Goal: Information Seeking & Learning: Learn about a topic

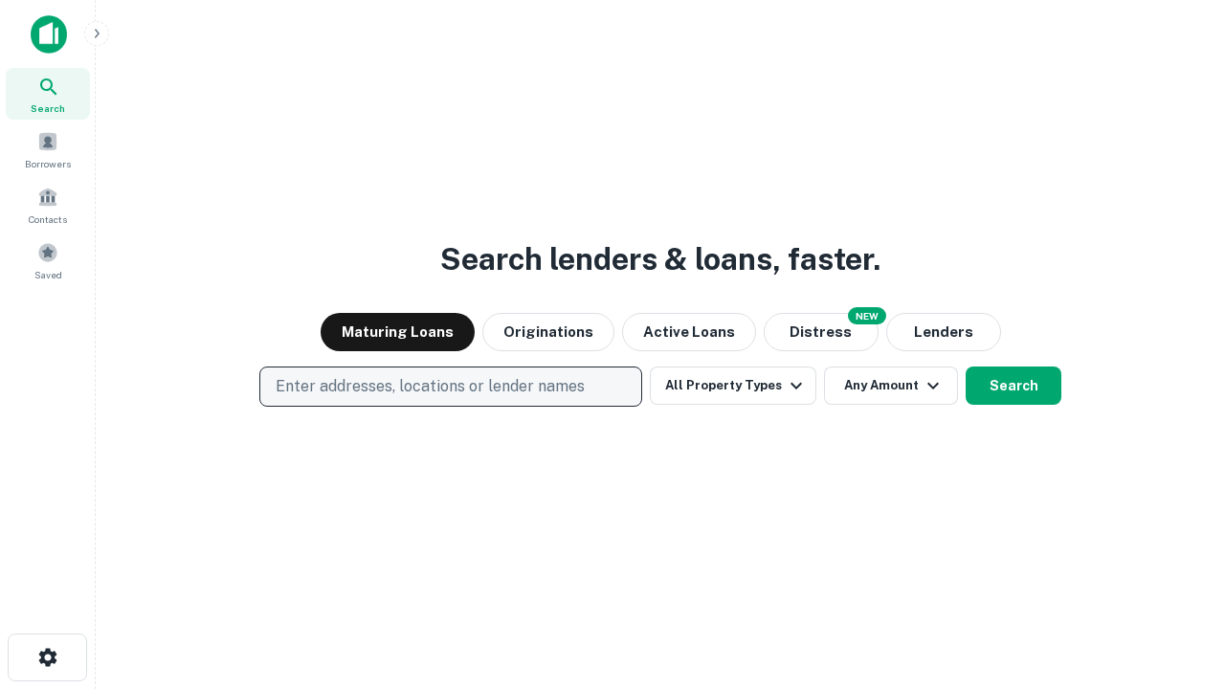
click at [450, 387] on p "Enter addresses, locations or lender names" at bounding box center [430, 386] width 309 height 23
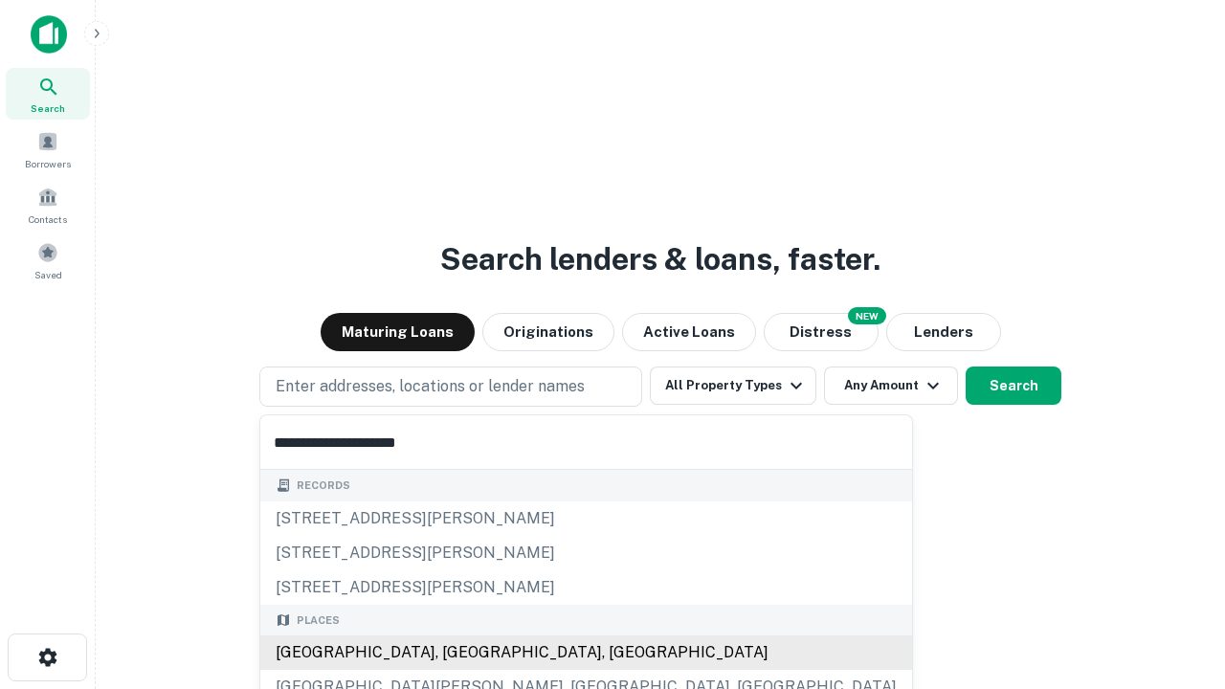
click at [458, 653] on div "[GEOGRAPHIC_DATA], [GEOGRAPHIC_DATA], [GEOGRAPHIC_DATA]" at bounding box center [586, 653] width 652 height 34
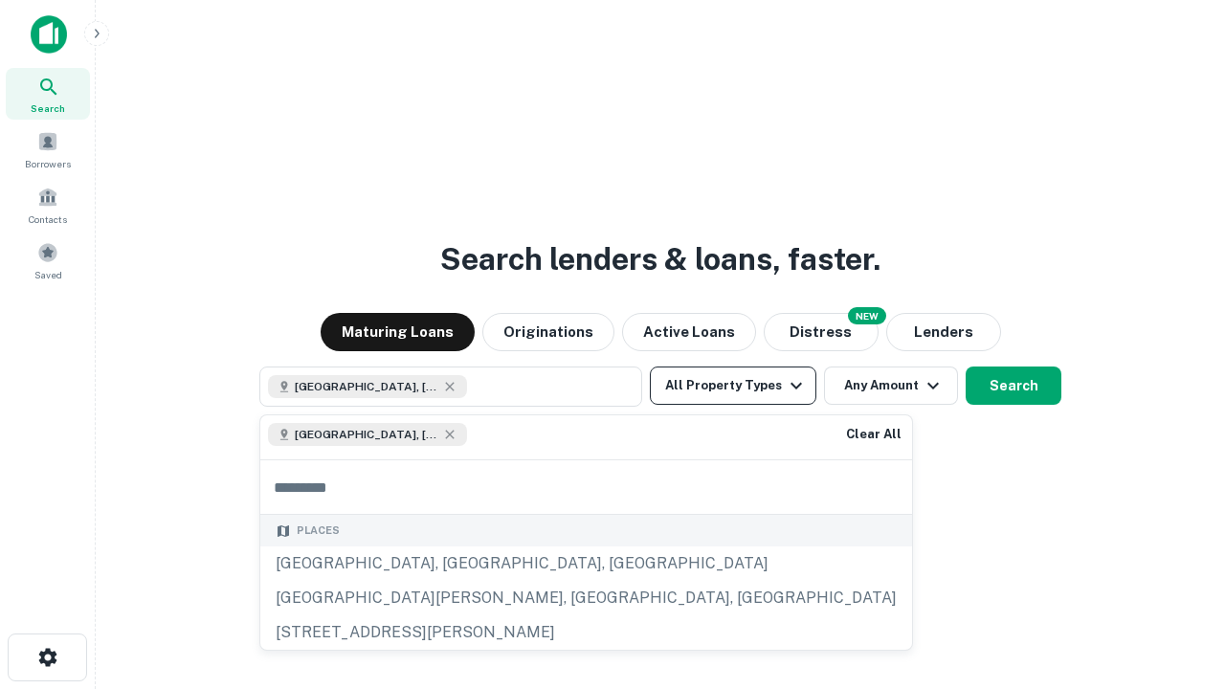
click at [733, 386] on button "All Property Types" at bounding box center [733, 386] width 167 height 38
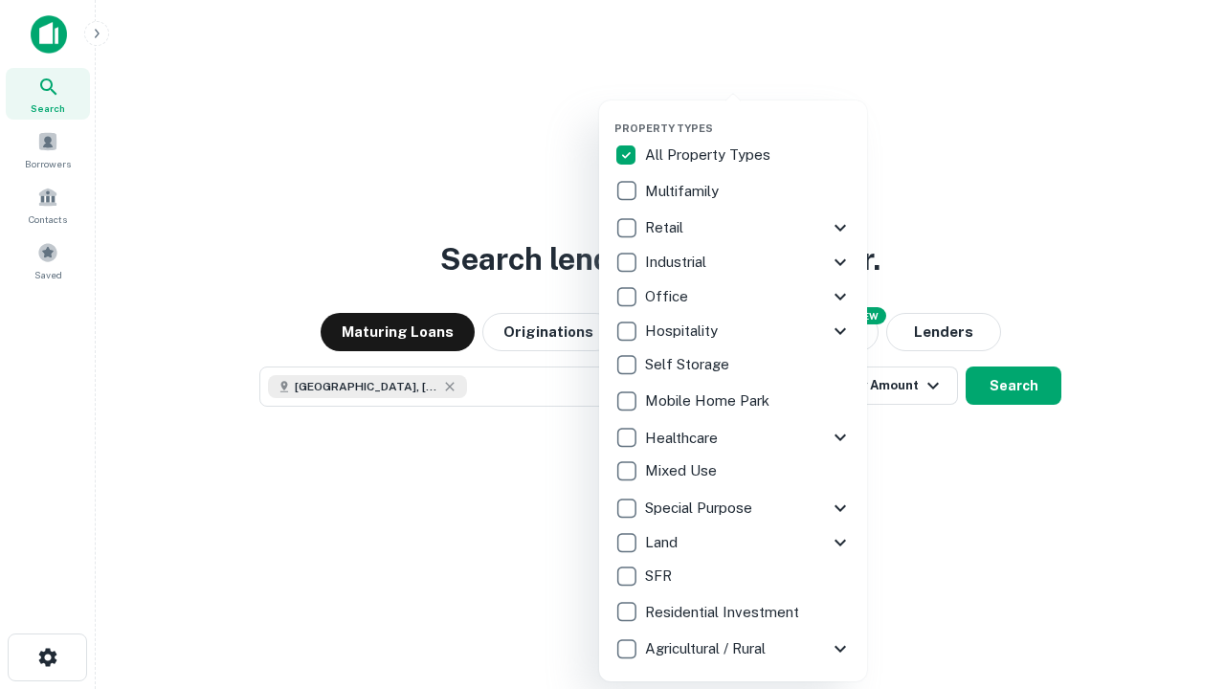
click at [749, 116] on button "button" at bounding box center [749, 116] width 268 height 1
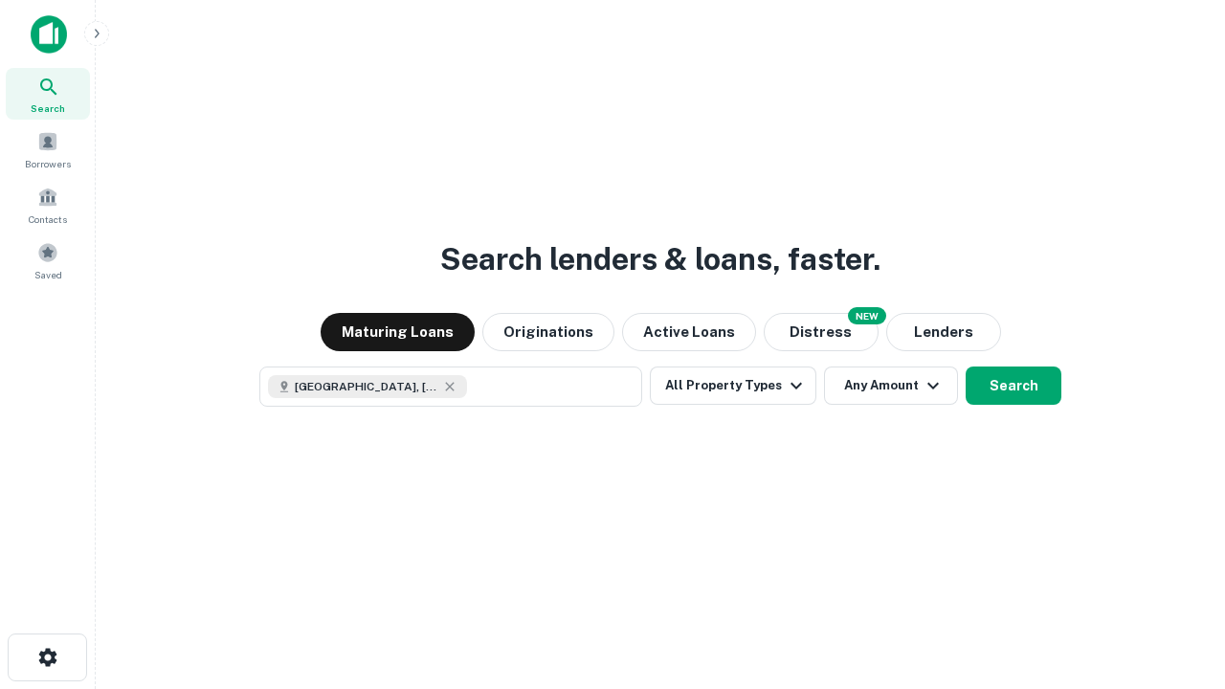
scroll to position [31, 0]
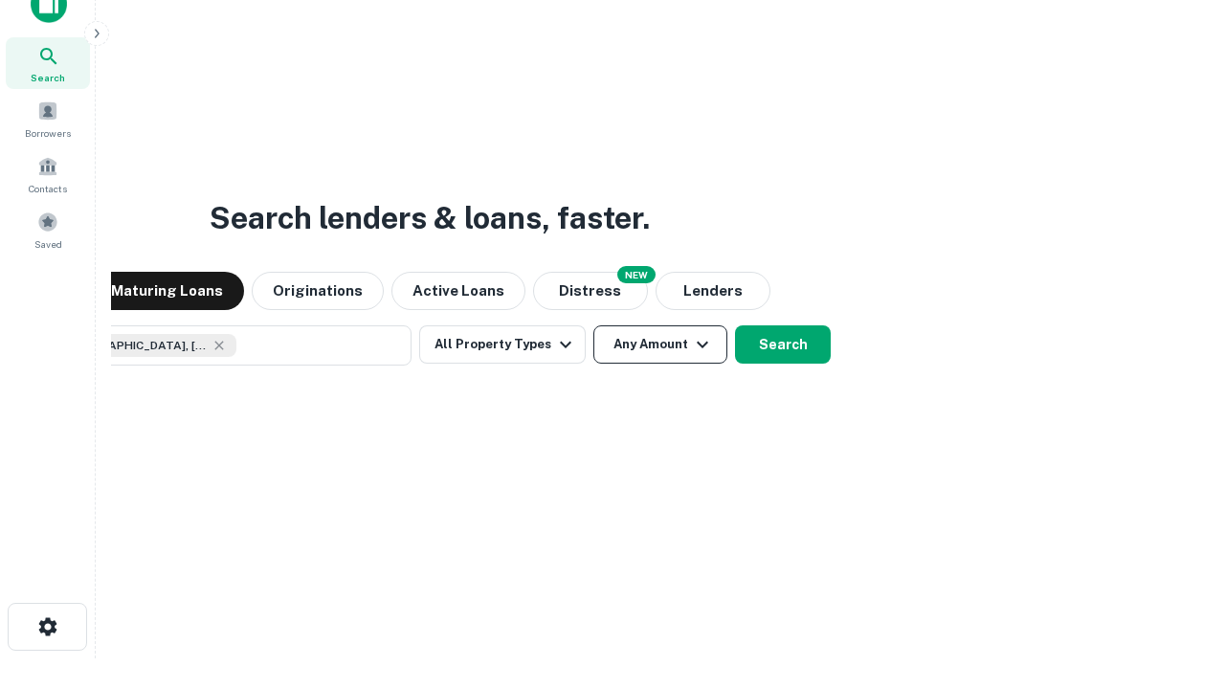
click at [594, 325] on button "Any Amount" at bounding box center [661, 344] width 134 height 38
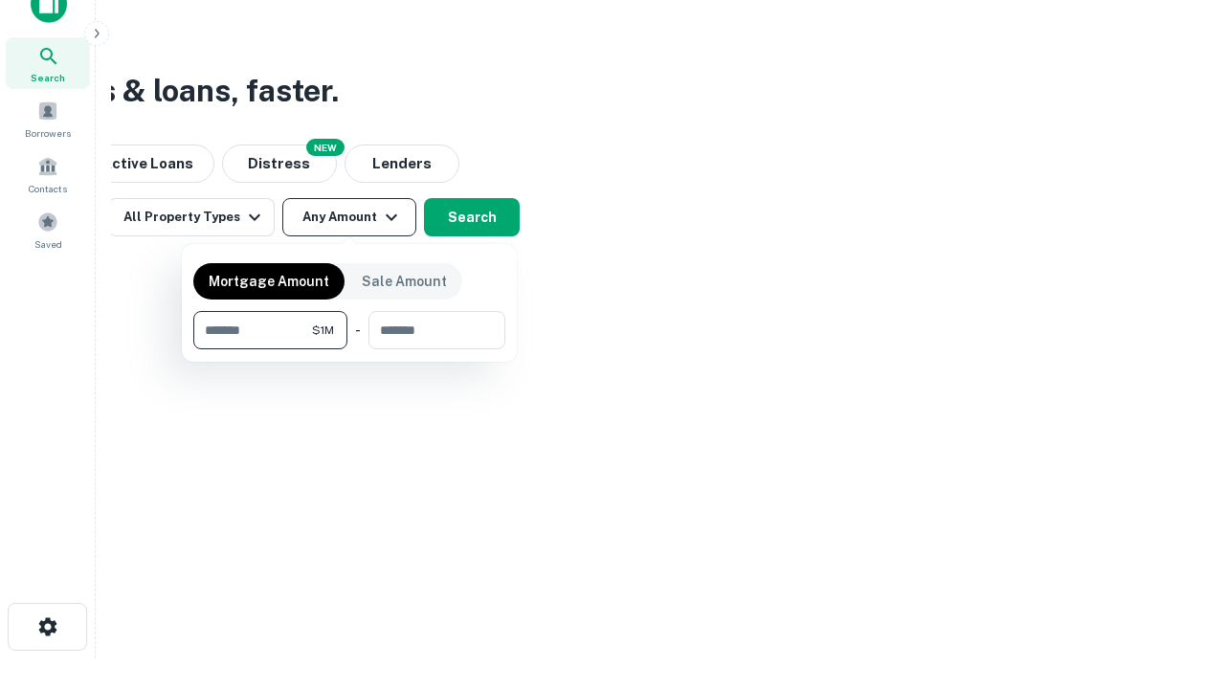
type input "*******"
click at [349, 349] on button "button" at bounding box center [349, 349] width 312 height 1
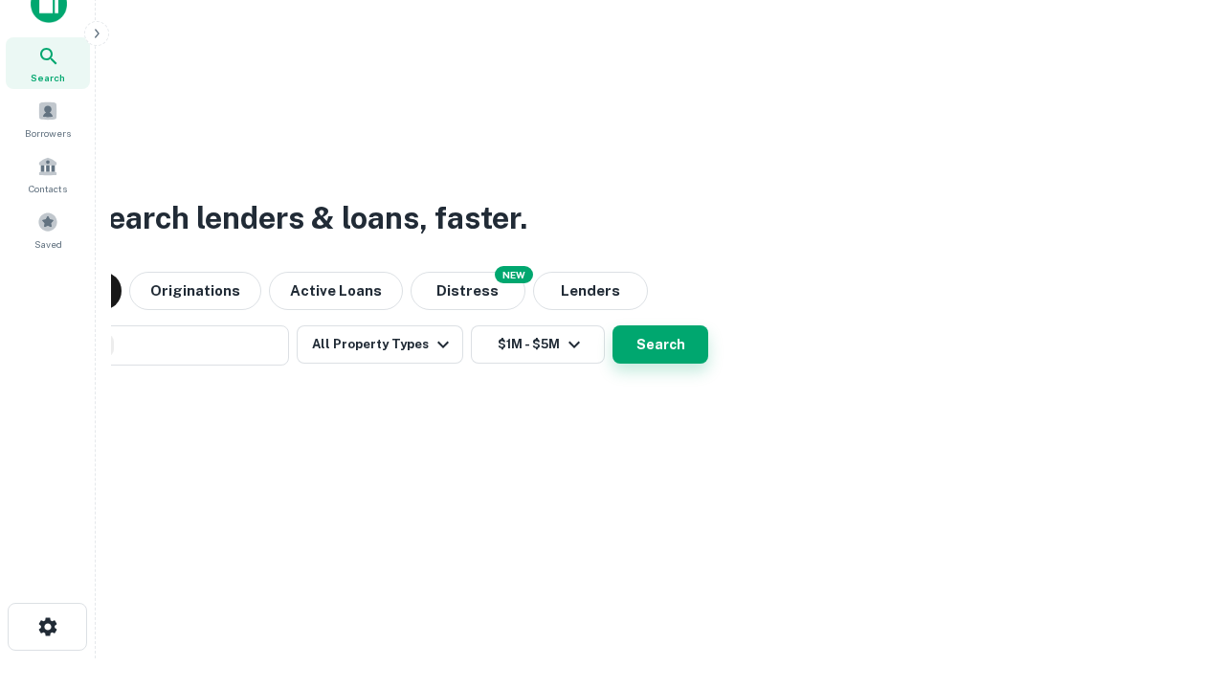
click at [613, 325] on button "Search" at bounding box center [661, 344] width 96 height 38
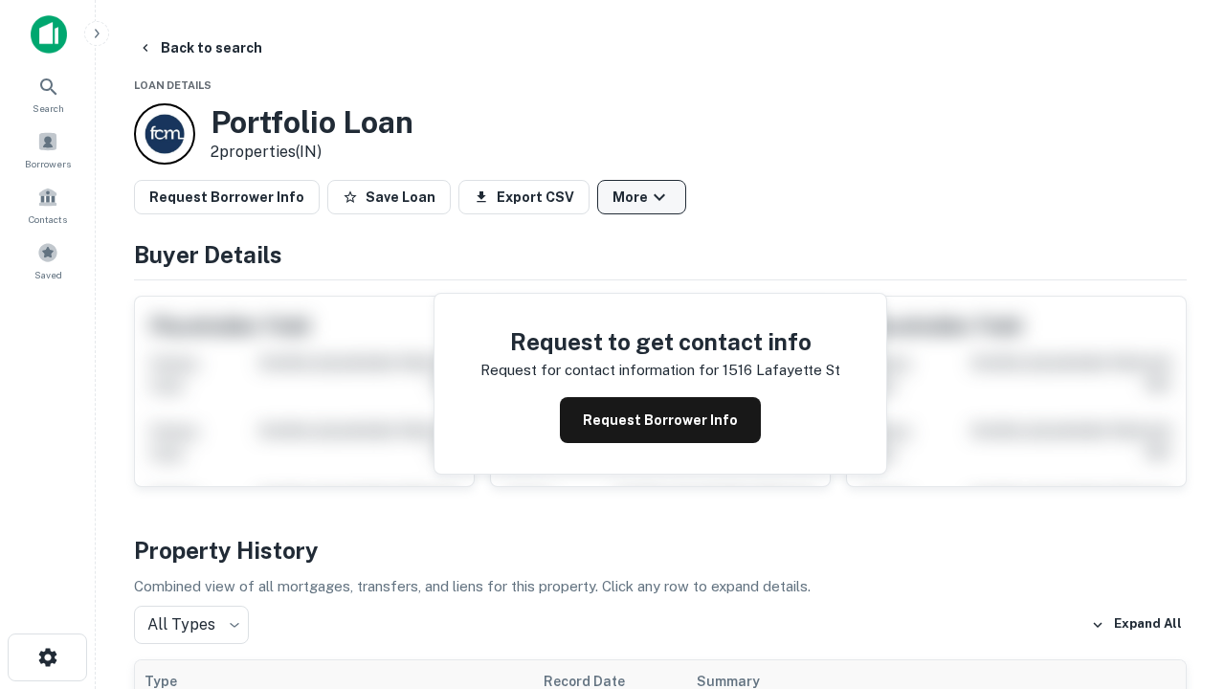
click at [641, 197] on button "More" at bounding box center [641, 197] width 89 height 34
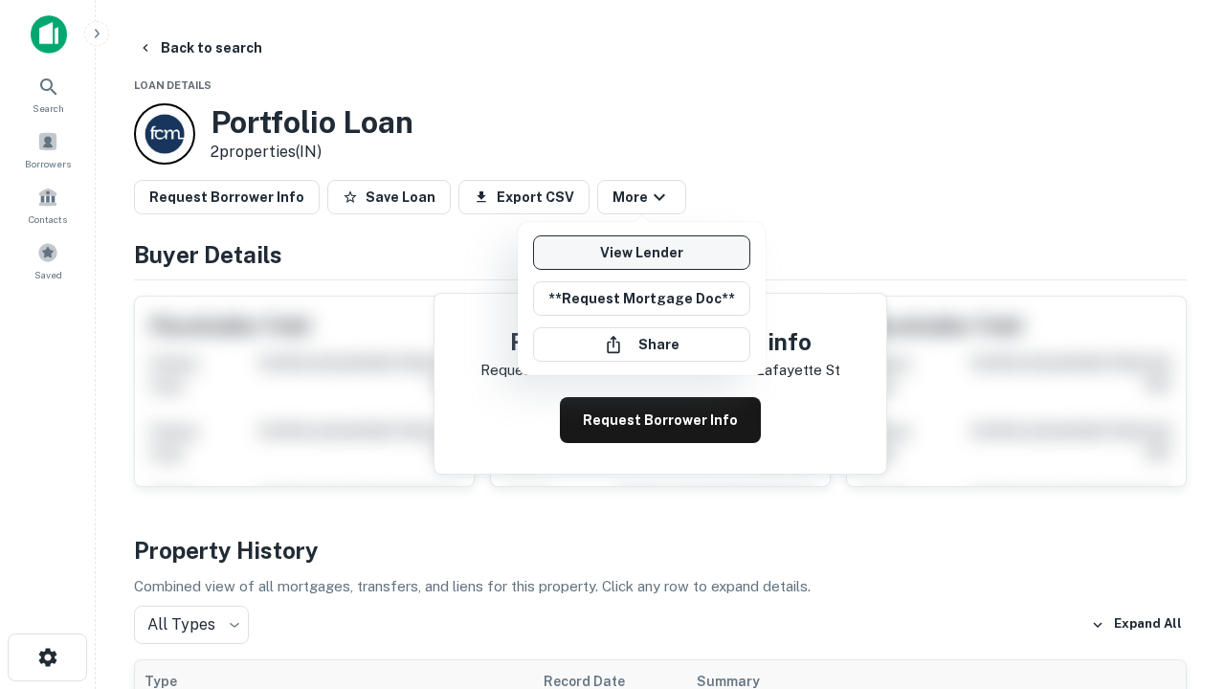
click at [641, 253] on link "View Lender" at bounding box center [641, 253] width 217 height 34
